Goal: Transaction & Acquisition: Purchase product/service

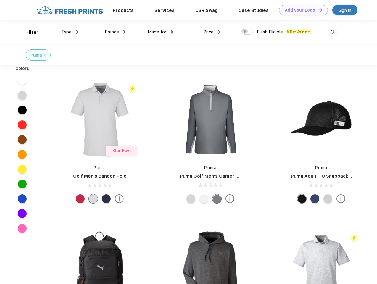
scroll to position [0, 0]
click at [301, 10] on link "Add your Logo Design Tool" at bounding box center [303, 10] width 49 height 10
click at [0, 0] on div "Design Tool" at bounding box center [0, 0] width 0 height 0
click at [317, 10] on link "Add your Logo Design Tool" at bounding box center [303, 10] width 49 height 10
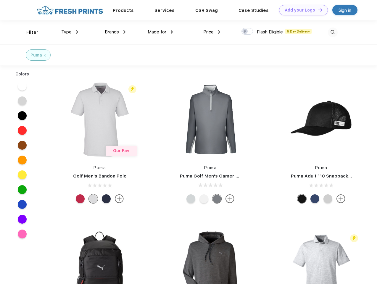
click at [28, 32] on div "Filter" at bounding box center [32, 32] width 12 height 7
click at [70, 32] on span "Type" at bounding box center [66, 31] width 10 height 5
click at [115, 32] on span "Brands" at bounding box center [112, 31] width 14 height 5
click at [160, 32] on span "Made for" at bounding box center [157, 31] width 19 height 5
click at [212, 32] on span "Price" at bounding box center [208, 31] width 10 height 5
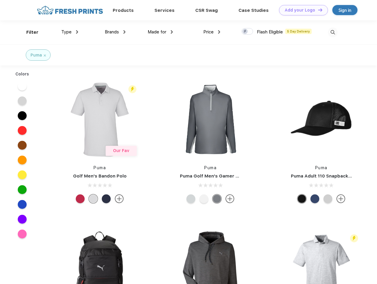
click at [247, 32] on div at bounding box center [247, 31] width 12 height 7
click at [245, 32] on input "checkbox" at bounding box center [243, 30] width 4 height 4
click at [333, 32] on img at bounding box center [333, 33] width 10 height 10
